Goal: Task Accomplishment & Management: Use online tool/utility

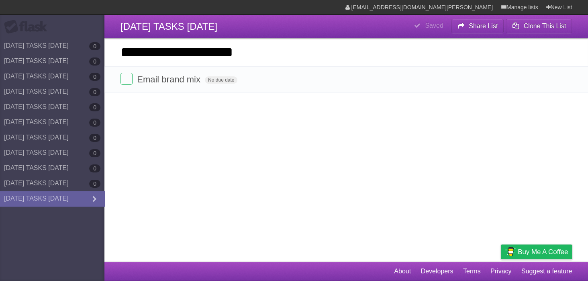
type input "**********"
click input "*********" at bounding box center [0, 0] width 0 height 0
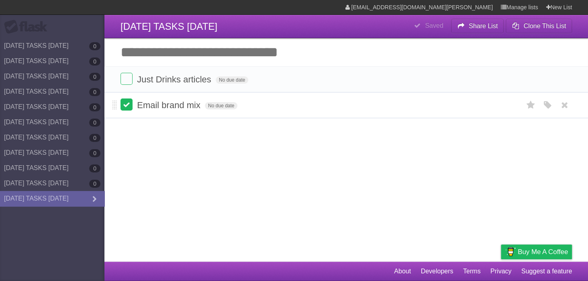
click at [123, 105] on label at bounding box center [126, 104] width 12 height 12
click at [125, 82] on label at bounding box center [126, 79] width 12 height 12
